Goal: Information Seeking & Learning: Understand process/instructions

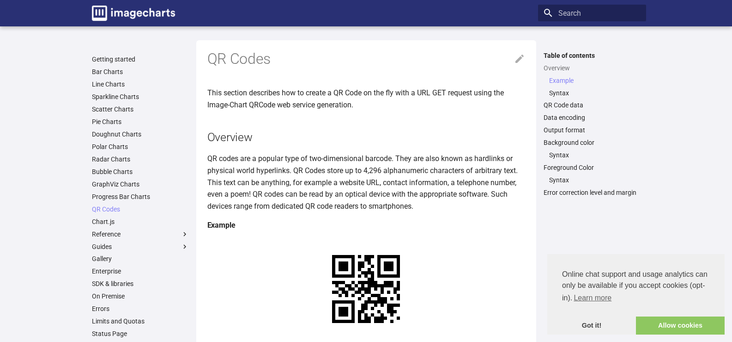
scroll to position [231, 0]
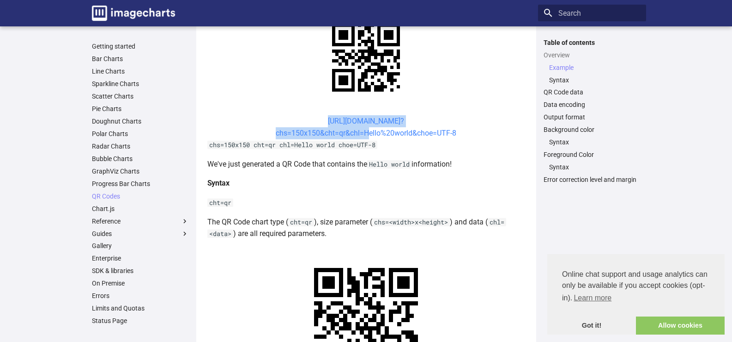
drag, startPoint x: 305, startPoint y: 140, endPoint x: 365, endPoint y: 157, distance: 62.2
click at [365, 139] on center "[URL][DOMAIN_NAME]? chs=150x150&cht=qr&chl=Hello%20world&choe=UTF-8" at bounding box center [366, 127] width 318 height 24
copy link "[URL][DOMAIN_NAME]? chs=150x150&cht=qr&chl="
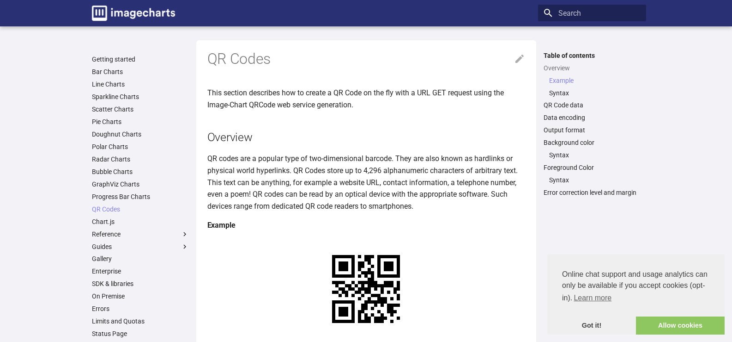
scroll to position [231, 0]
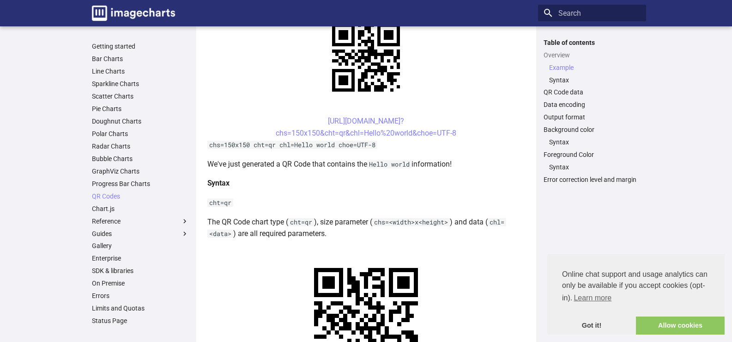
drag, startPoint x: 421, startPoint y: 157, endPoint x: 303, endPoint y: 137, distance: 119.0
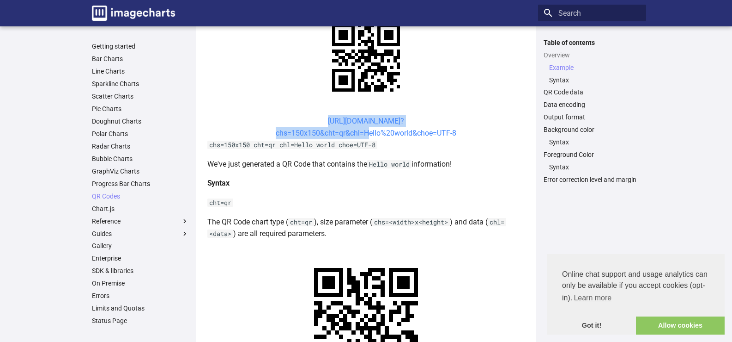
drag, startPoint x: 304, startPoint y: 131, endPoint x: 364, endPoint y: 156, distance: 65.1
copy link "[URL][DOMAIN_NAME]? chs=150x150&cht=qr&chl="
